Goal: Transaction & Acquisition: Purchase product/service

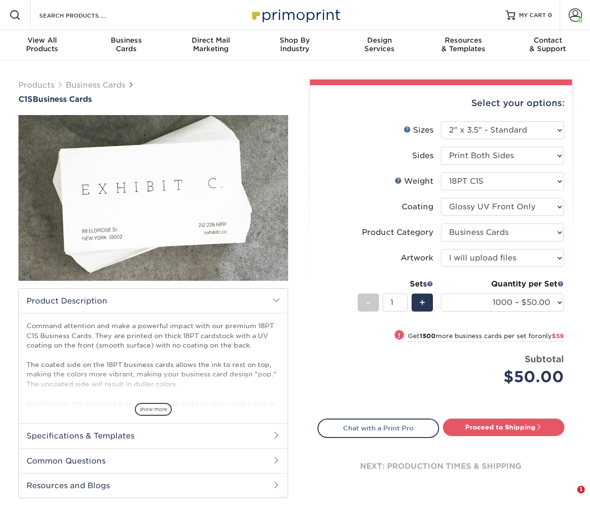
select select "2.00x3.50"
select select "3b5148f1-0588-4f88-a218-97bcfdce65c1"
select select "upload"
select select "1000 – $50.00"
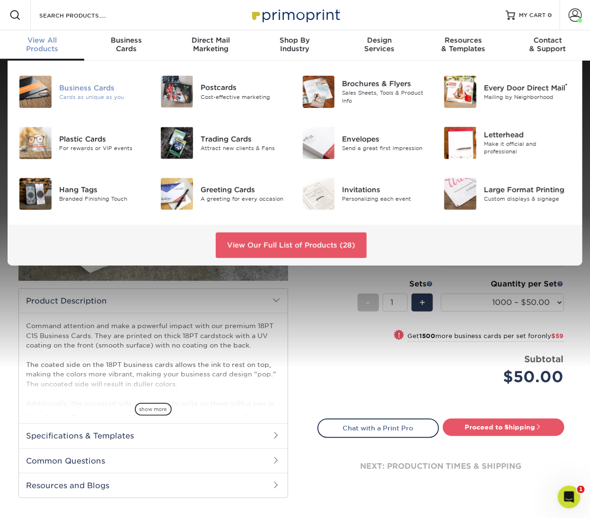
click at [81, 89] on div "Business Cards" at bounding box center [103, 88] width 88 height 10
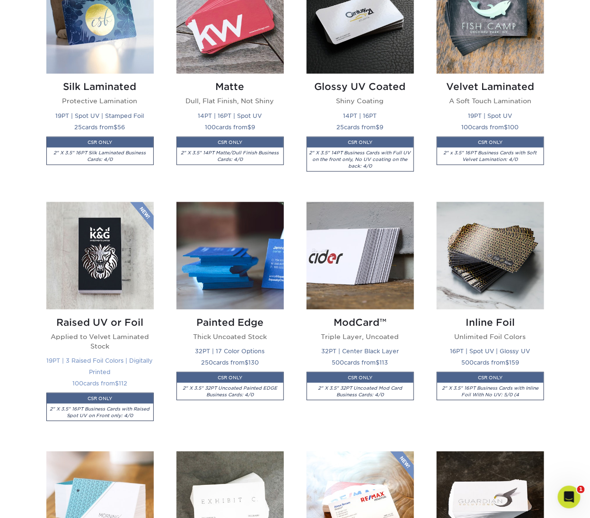
click at [115, 239] on img at bounding box center [99, 255] width 107 height 107
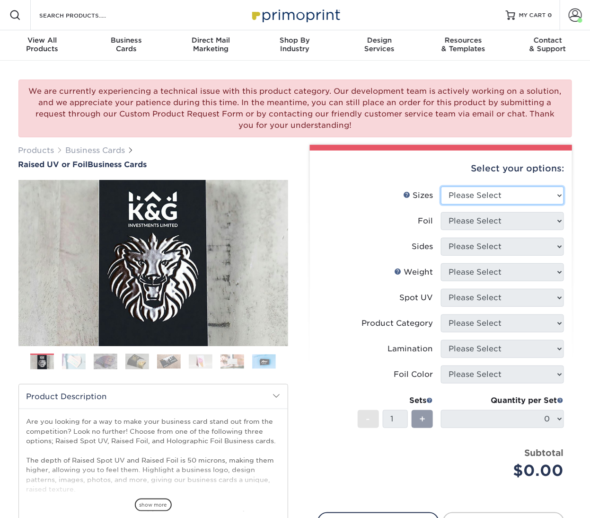
click at [495, 190] on select "Please Select 2" x 3.5" - Standard" at bounding box center [502, 196] width 123 height 18
select select "2.00x3.50"
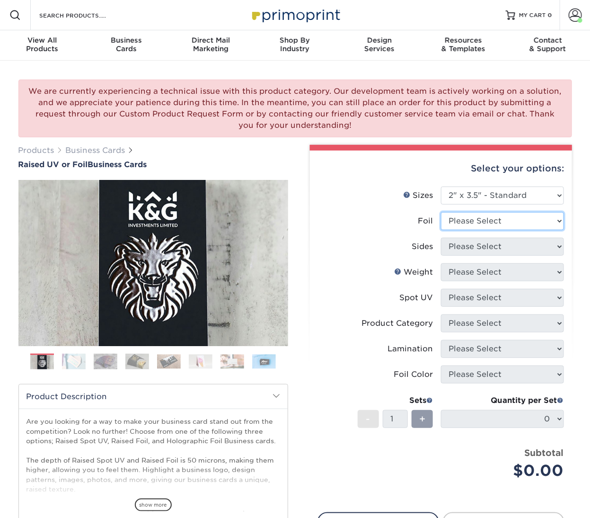
click at [492, 216] on select "Please Select No Yes" at bounding box center [502, 221] width 123 height 18
select select "0"
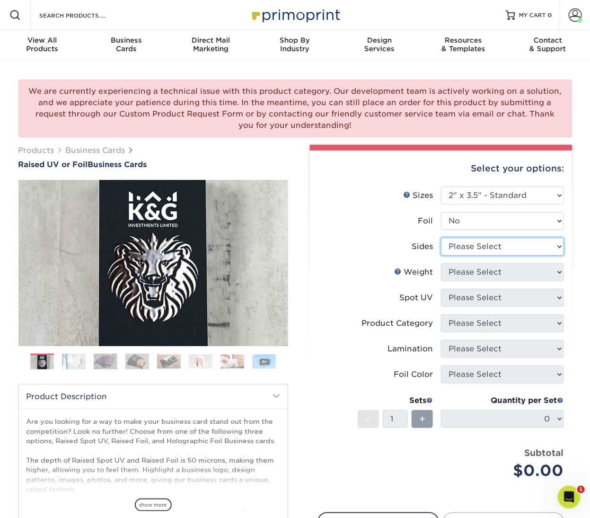
click at [482, 244] on select "Please Select Print Both Sides Print Front Only" at bounding box center [502, 247] width 123 height 18
select select "13abbda7-1d64-4f25-8bb2-c179b224825d"
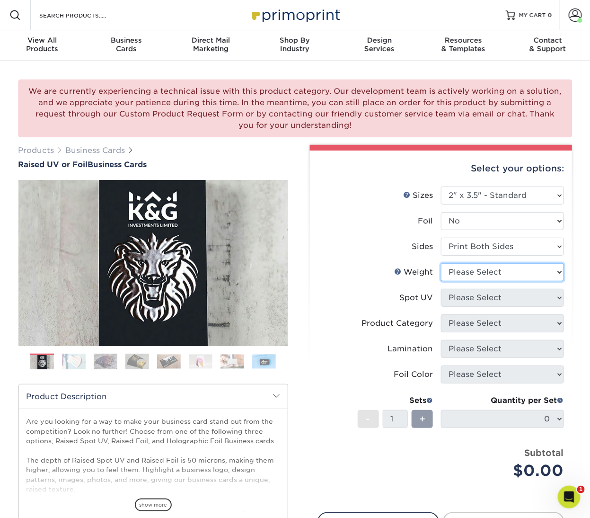
click at [484, 275] on select "Please Select 16PT" at bounding box center [502, 272] width 123 height 18
select select "16PT"
click at [480, 299] on select "Please Select No Spot UV Front Only" at bounding box center [502, 298] width 123 height 18
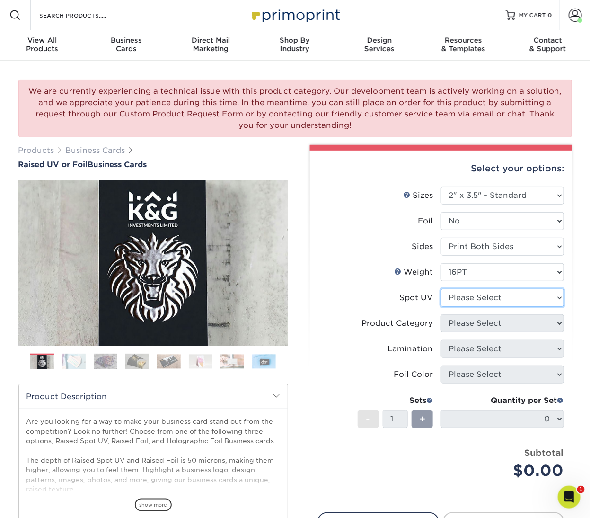
select select "1"
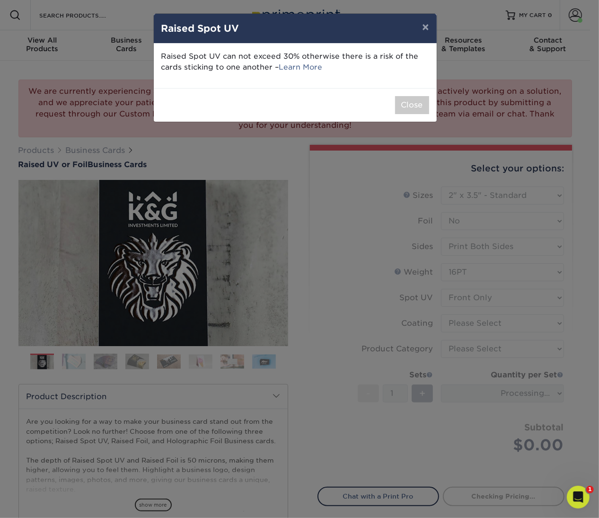
click at [463, 337] on div "× Raised Spot UV Raised Spot UV can not exceed 30% otherwise there is a risk of…" at bounding box center [299, 259] width 599 height 518
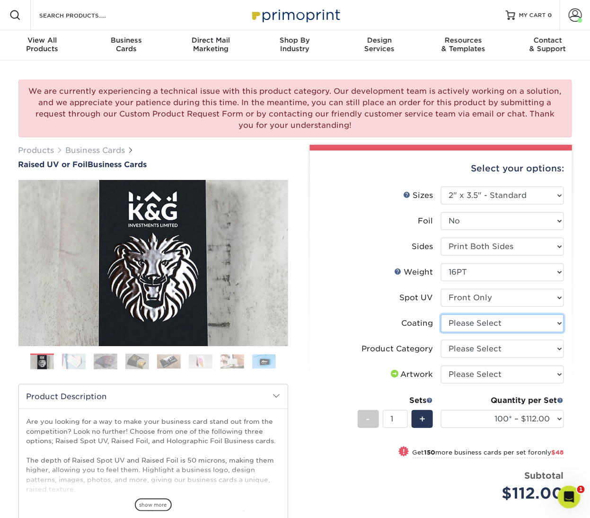
click at [485, 326] on select at bounding box center [502, 323] width 123 height 18
select select "3e7618de-abca-4bda-9f97-8b9129e913d8"
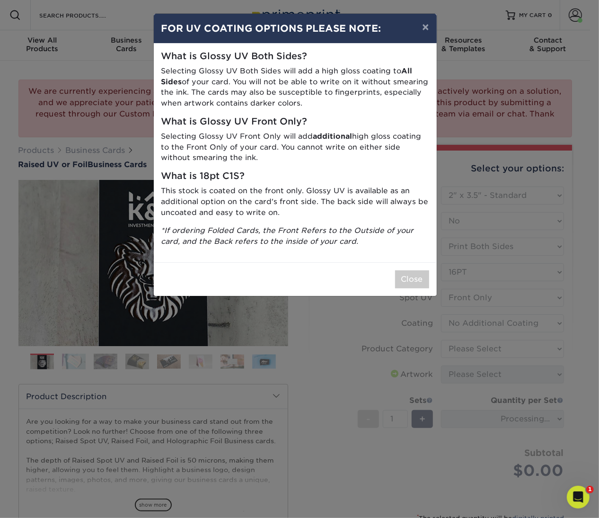
drag, startPoint x: 475, startPoint y: 349, endPoint x: 473, endPoint y: 359, distance: 9.8
click at [473, 359] on div "× FOR UV COATING OPTIONS PLEASE NOTE: What is Glossy UV Both Sides? Selecting G…" at bounding box center [299, 259] width 599 height 518
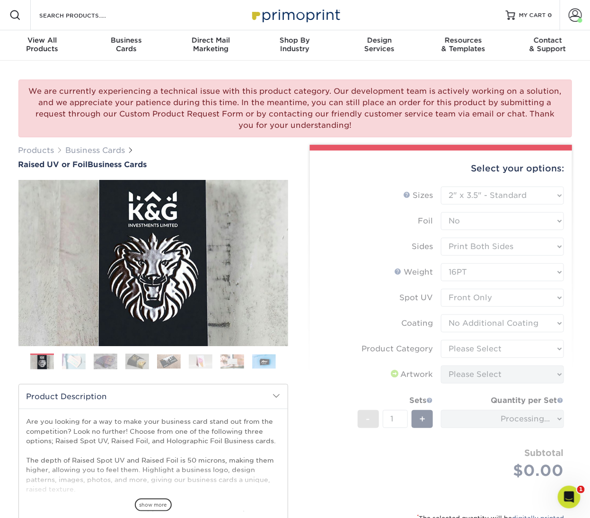
scroll to position [242, 0]
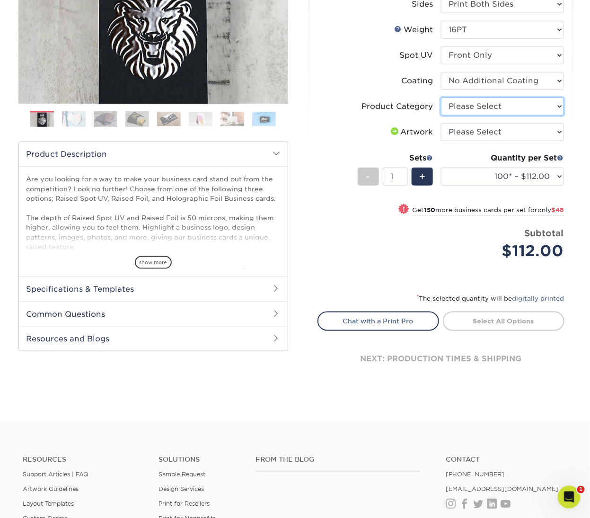
click at [500, 104] on select "Please Select Business Cards" at bounding box center [502, 107] width 123 height 18
select select "3b5148f1-0588-4f88-a218-97bcfdce65c1"
click at [495, 127] on select "Please Select I will upload files I need a design - $100" at bounding box center [502, 132] width 123 height 18
select select "upload"
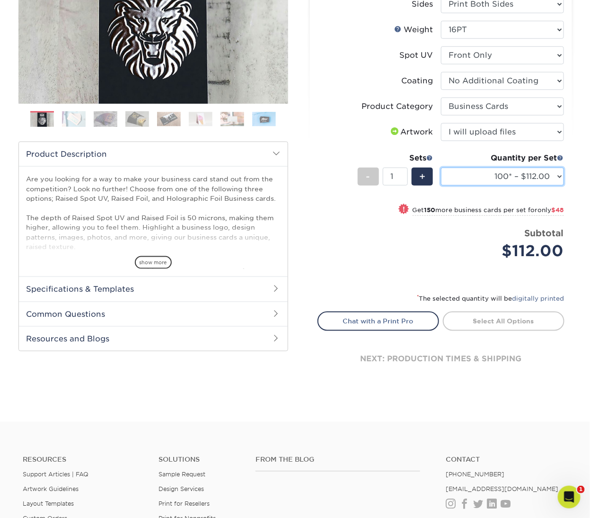
click at [472, 177] on select "100* – $112.00 250* – $160.00 500* – $216.00" at bounding box center [502, 177] width 123 height 18
select select "500* – $216.00"
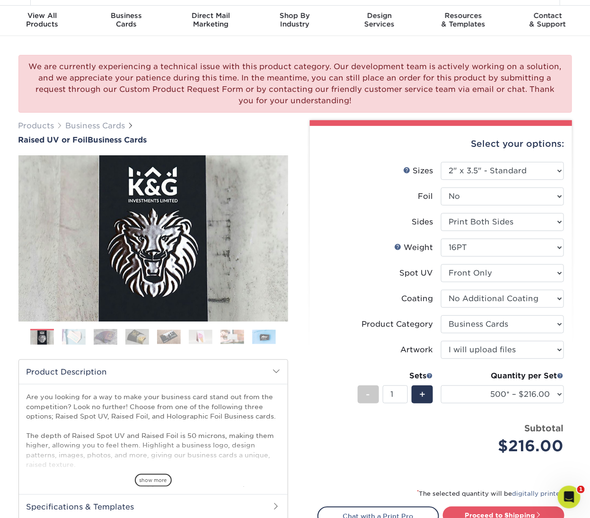
scroll to position [0, 0]
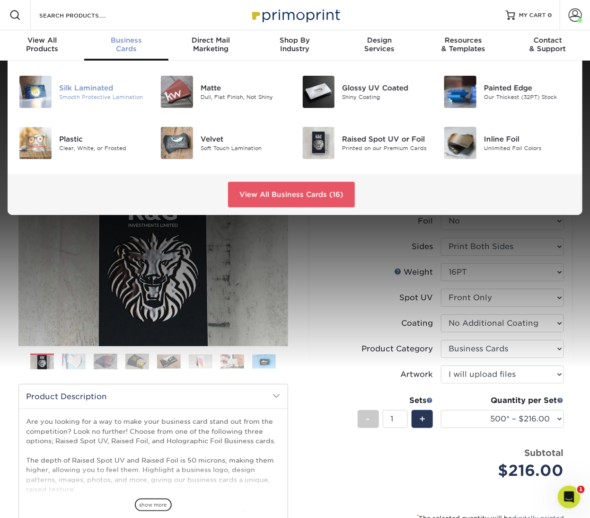
click at [98, 83] on div "Silk Laminated" at bounding box center [103, 88] width 88 height 10
